Goal: Information Seeking & Learning: Learn about a topic

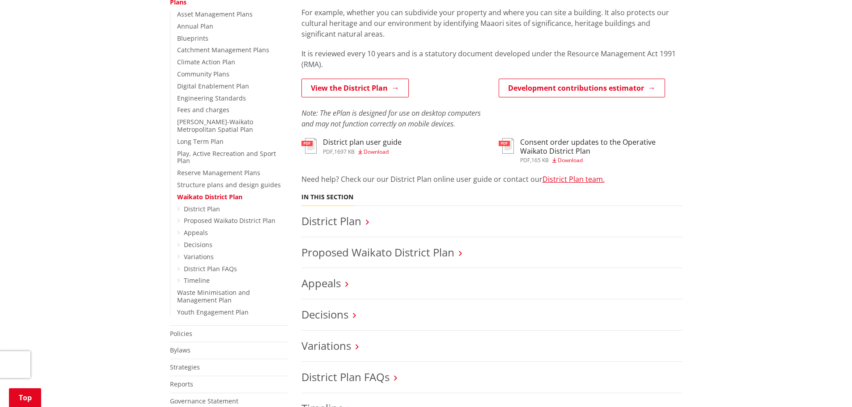
scroll to position [224, 0]
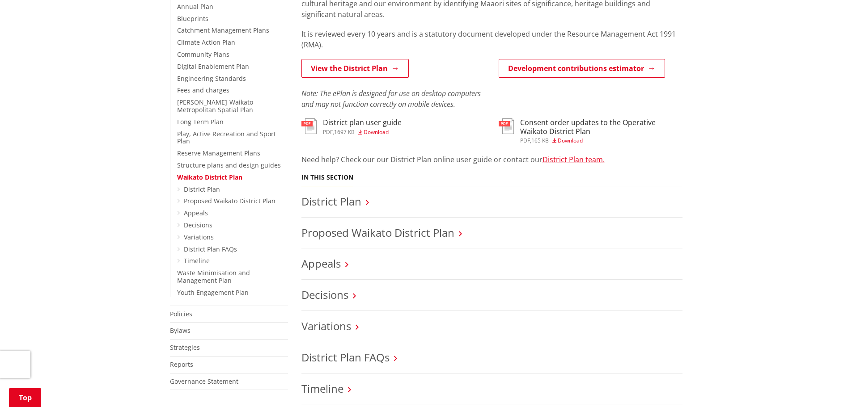
click at [368, 202] on icon at bounding box center [367, 203] width 3 height 8
click at [366, 202] on icon at bounding box center [367, 203] width 3 height 8
click at [363, 201] on h3 "District Plan" at bounding box center [491, 201] width 381 height 13
click at [368, 201] on icon at bounding box center [367, 203] width 3 height 8
click at [347, 201] on link "District Plan" at bounding box center [331, 201] width 60 height 15
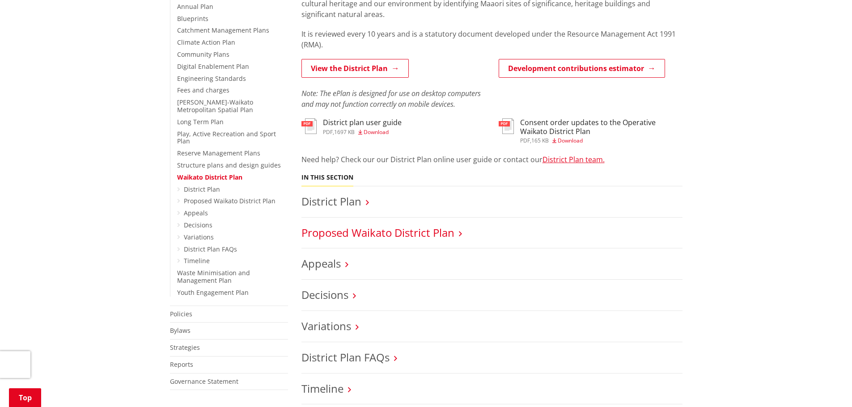
click at [405, 233] on link "Proposed Waikato District Plan" at bounding box center [377, 232] width 153 height 15
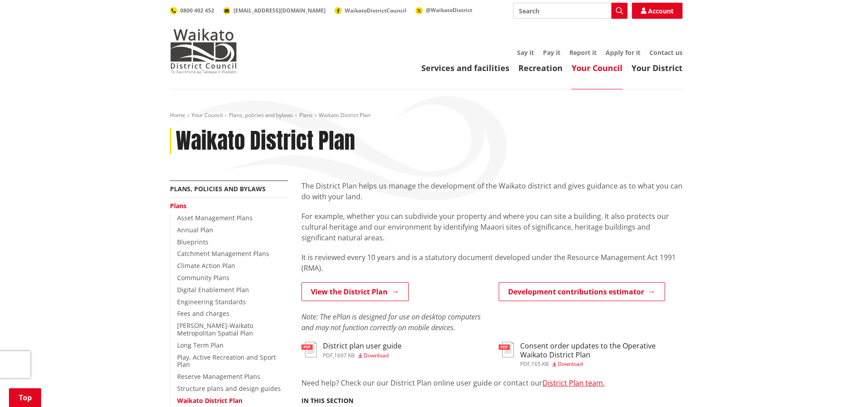
scroll to position [224, 0]
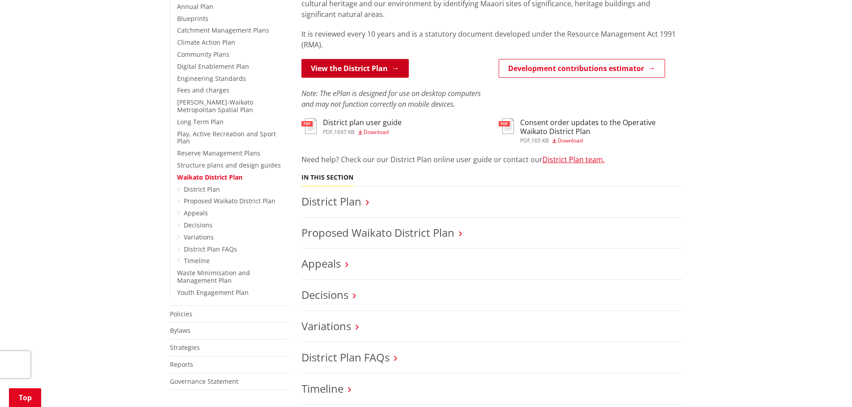
click at [346, 68] on link "View the District Plan" at bounding box center [354, 68] width 107 height 19
